Goal: Information Seeking & Learning: Learn about a topic

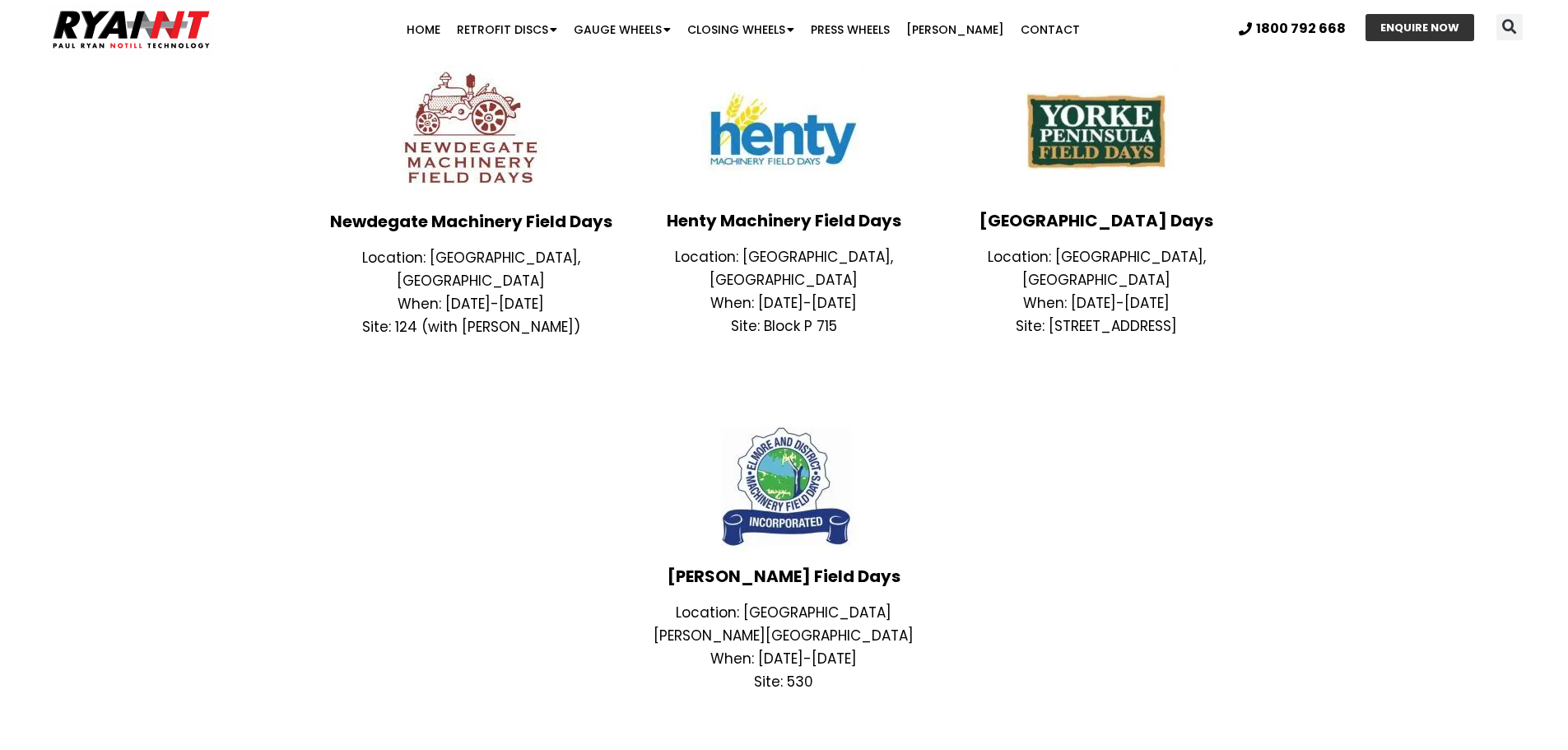
scroll to position [548, 0]
